Goal: Transaction & Acquisition: Purchase product/service

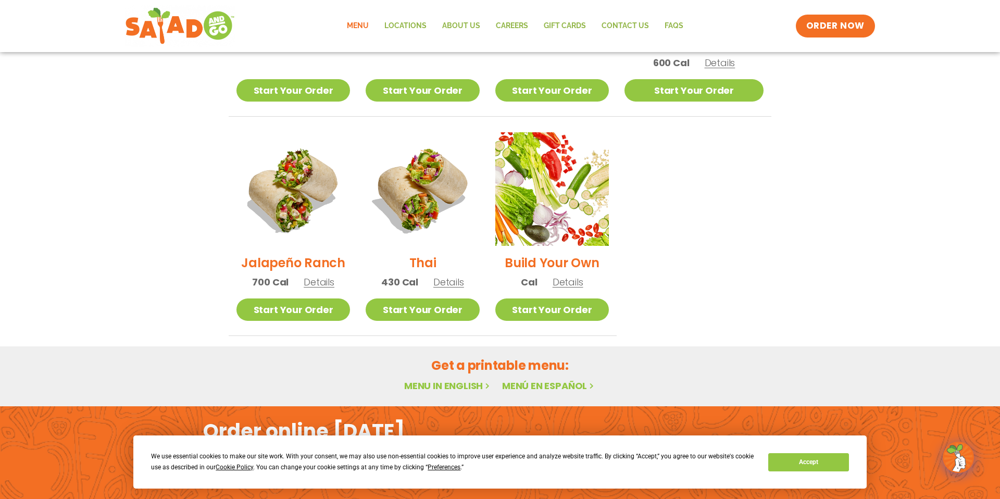
scroll to position [676, 0]
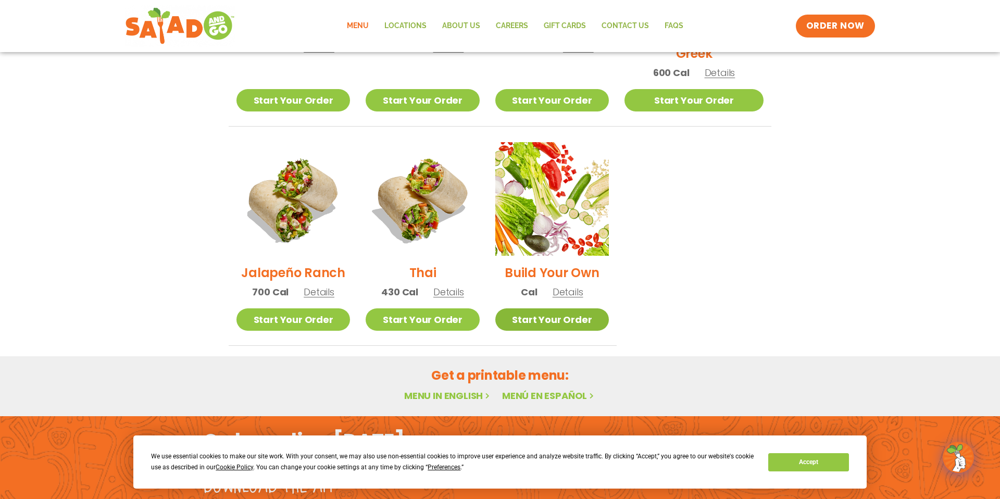
click at [587, 308] on link "Start Your Order" at bounding box center [552, 319] width 114 height 22
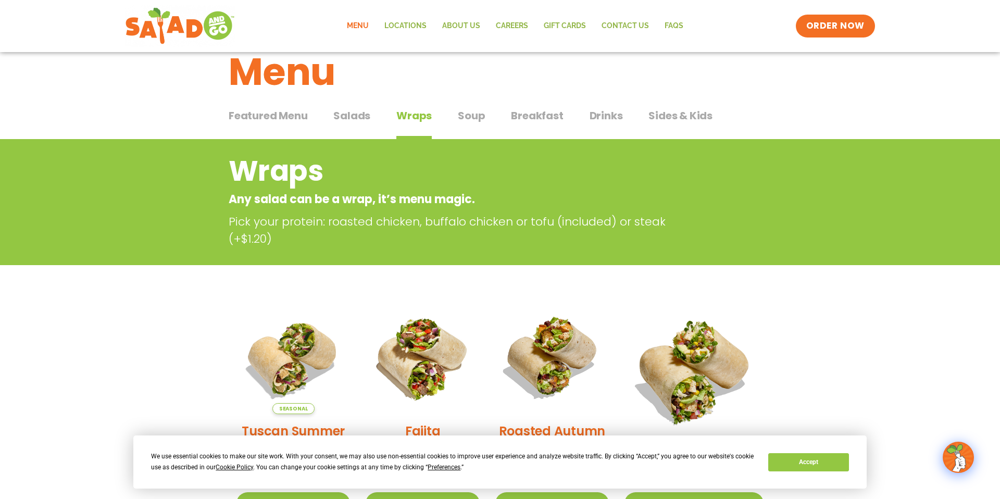
scroll to position [29, 0]
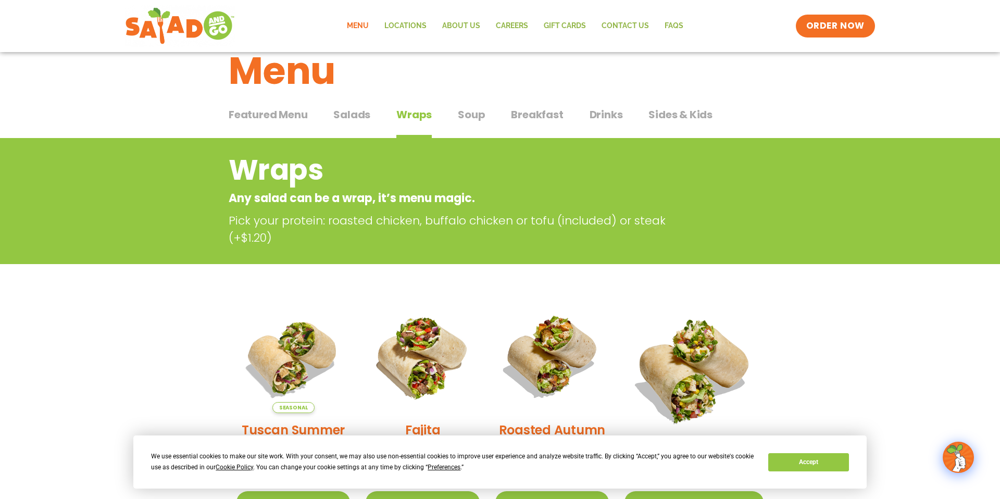
click at [295, 115] on span "Featured Menu" at bounding box center [268, 115] width 79 height 16
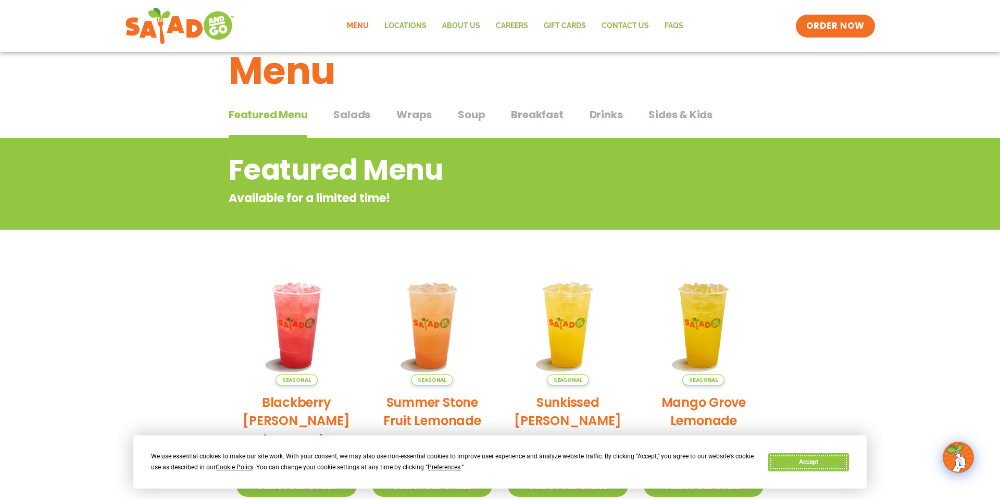
click at [790, 459] on button "Accept" at bounding box center [808, 462] width 80 height 18
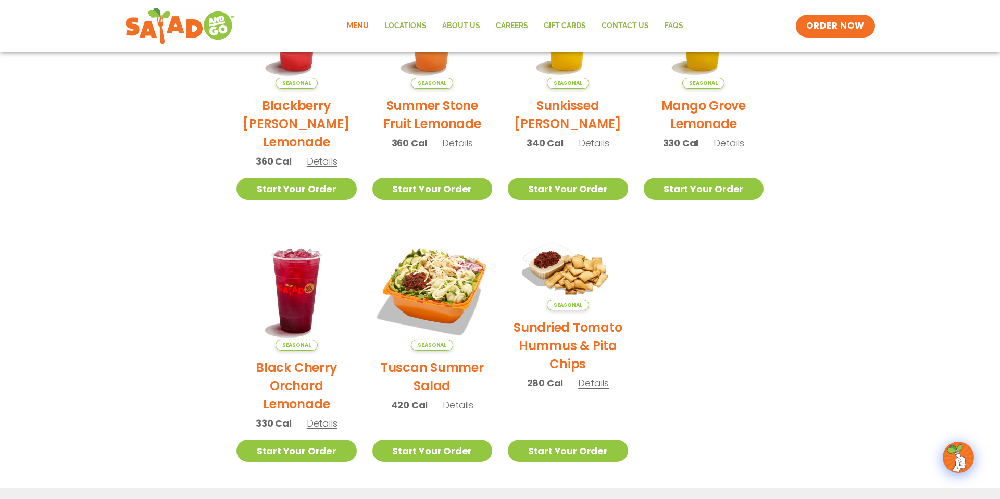
scroll to position [325, 0]
click at [571, 22] on link "GIFT CARDS" at bounding box center [565, 26] width 58 height 24
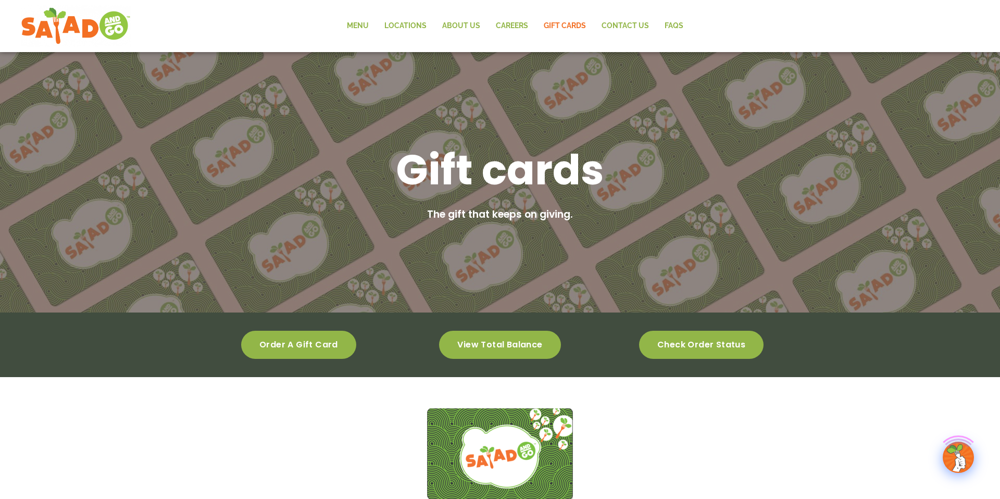
click at [509, 341] on span "View total balance" at bounding box center [499, 344] width 85 height 7
